Goal: Information Seeking & Learning: Understand process/instructions

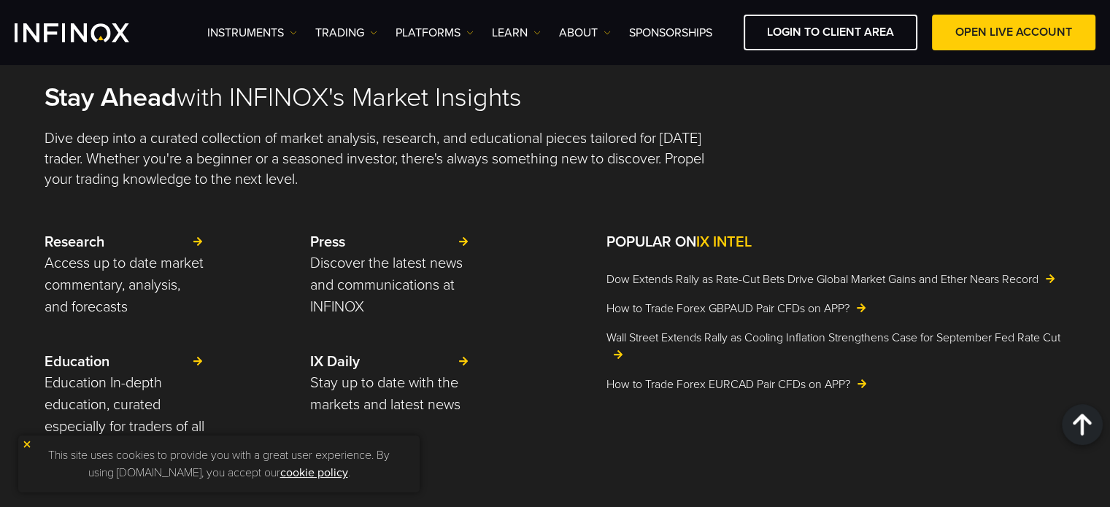
scroll to position [3724, 0]
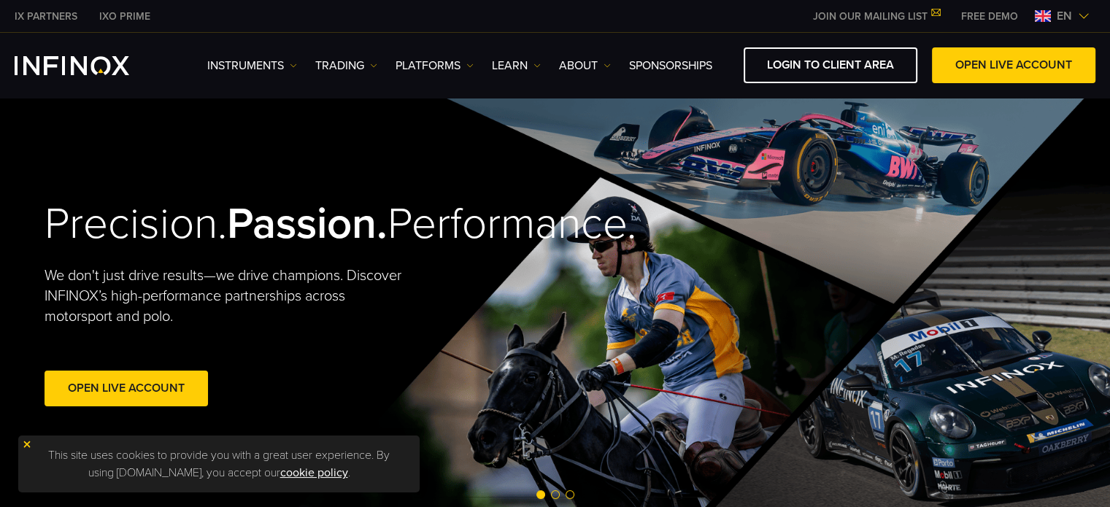
click at [1086, 17] on img at bounding box center [1084, 16] width 12 height 12
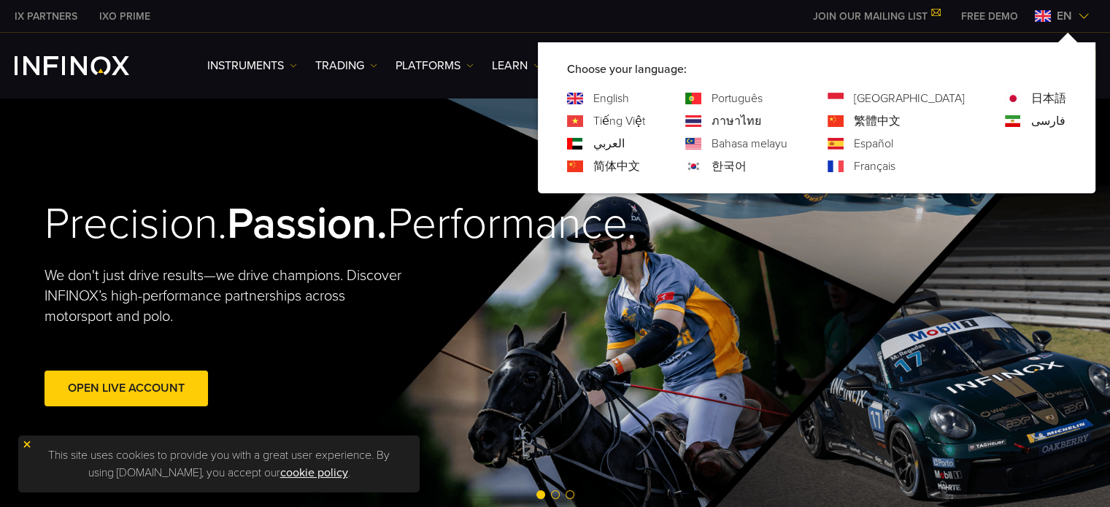
click at [762, 92] on link "Português" at bounding box center [736, 99] width 51 height 18
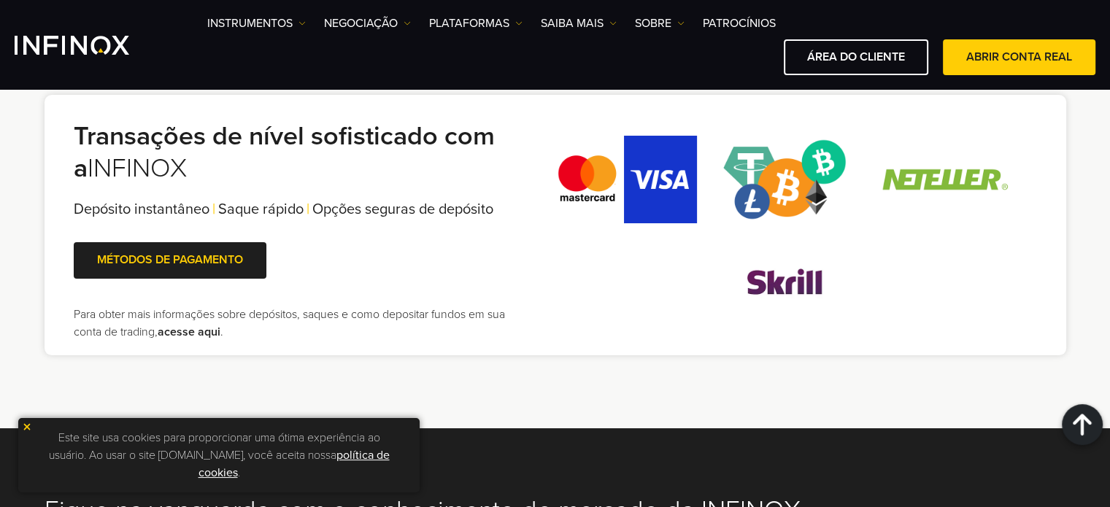
scroll to position [3137, 0]
click at [198, 329] on link "acesse aqui" at bounding box center [189, 332] width 63 height 15
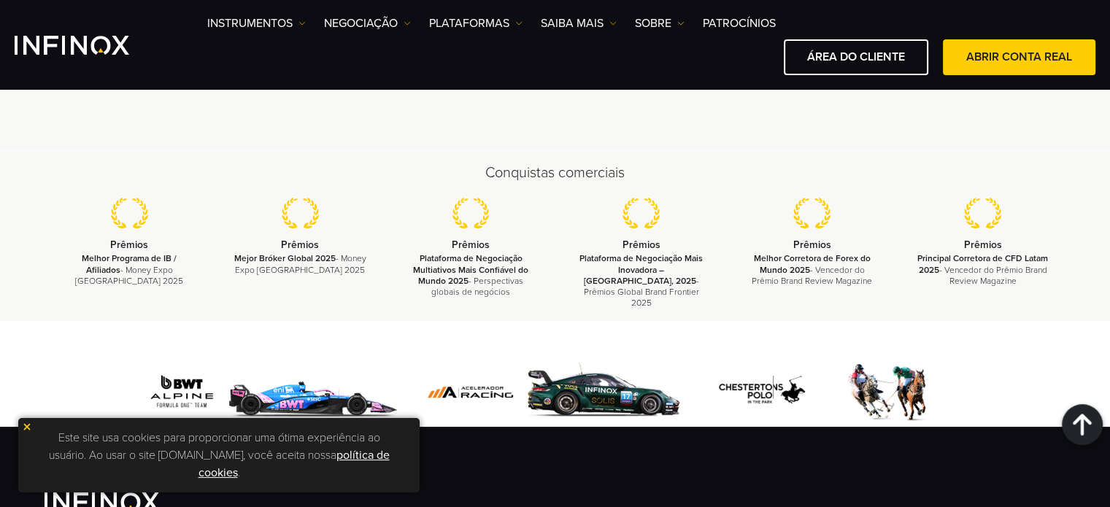
scroll to position [3907, 0]
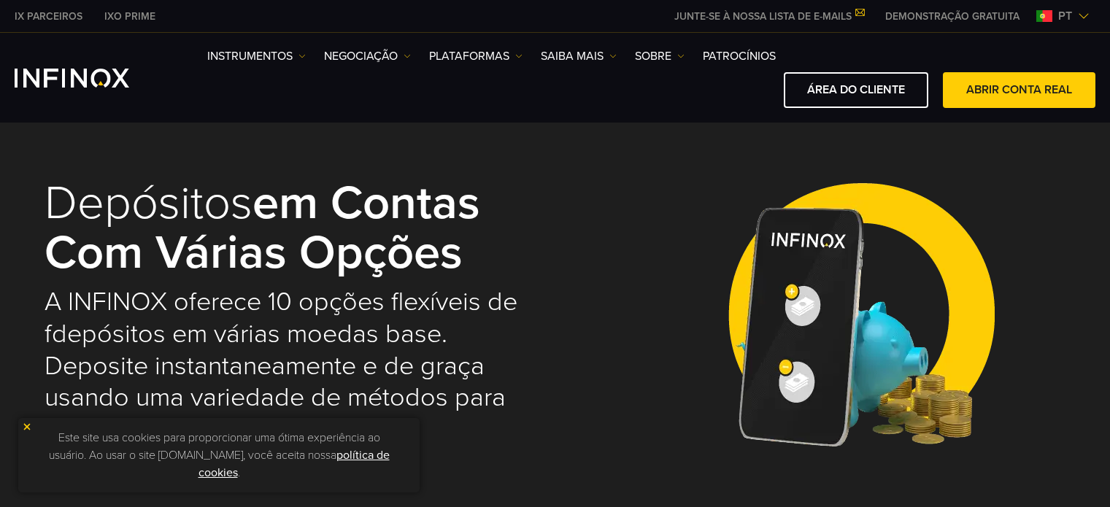
select select "***"
